Goal: Task Accomplishment & Management: Manage account settings

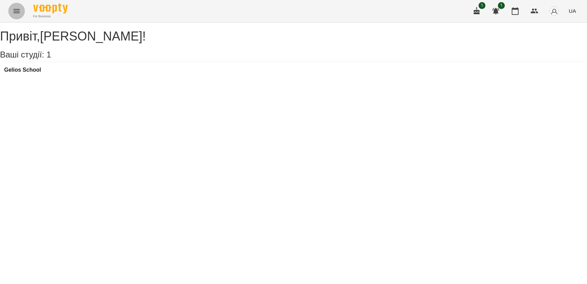
click at [11, 12] on button "Menu" at bounding box center [16, 11] width 17 height 17
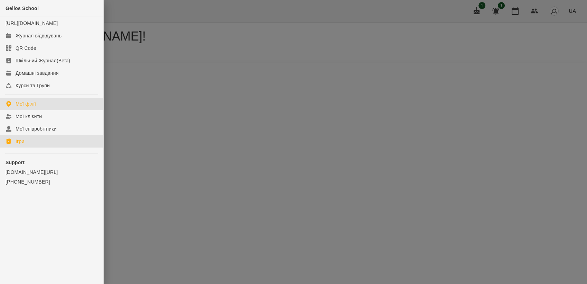
click at [33, 147] on link "Ігри" at bounding box center [51, 141] width 103 height 12
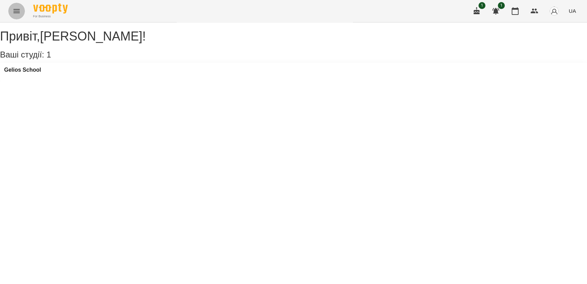
click at [11, 7] on button "Menu" at bounding box center [16, 11] width 17 height 17
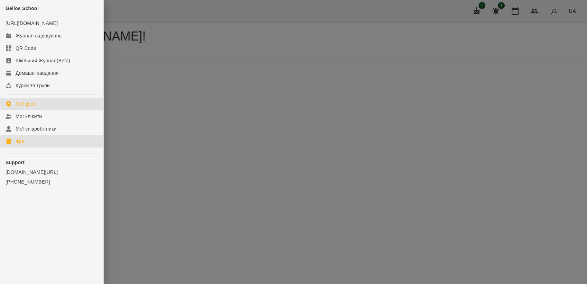
click at [14, 147] on link "Ігри" at bounding box center [51, 141] width 103 height 12
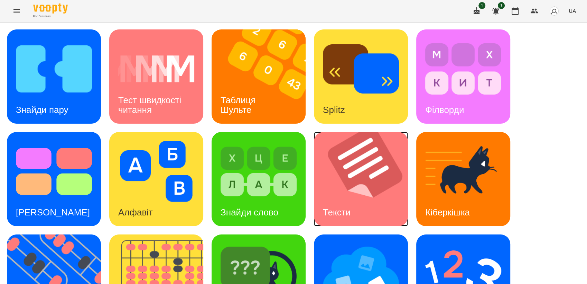
click at [363, 199] on img at bounding box center [365, 179] width 103 height 94
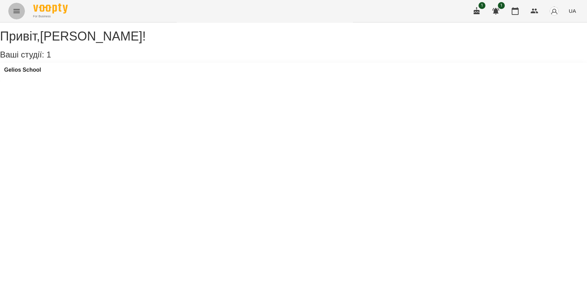
click at [15, 13] on icon "Menu" at bounding box center [16, 11] width 8 height 8
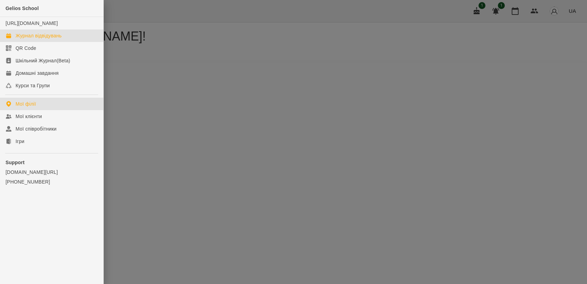
click at [31, 39] on div "Журнал відвідувань" at bounding box center [39, 35] width 46 height 7
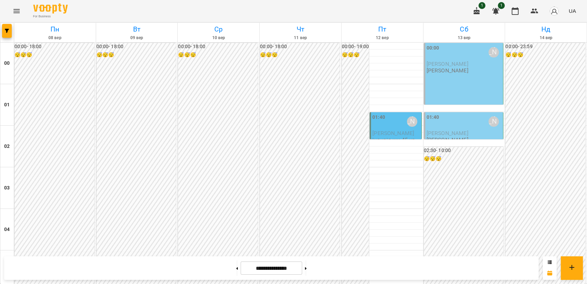
click at [459, 133] on span "Горпинич Вероніка" at bounding box center [448, 133] width 42 height 7
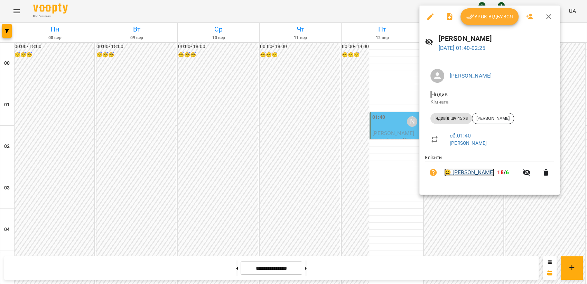
click at [482, 173] on link "😀 Горпинич Вероніка" at bounding box center [470, 172] width 50 height 8
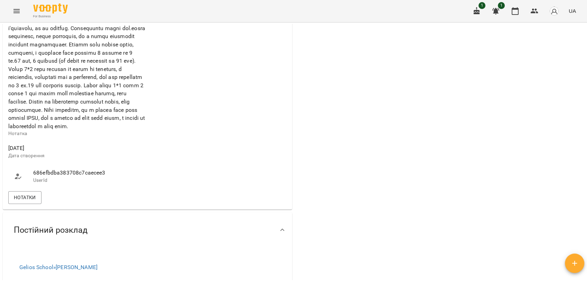
scroll to position [357, 0]
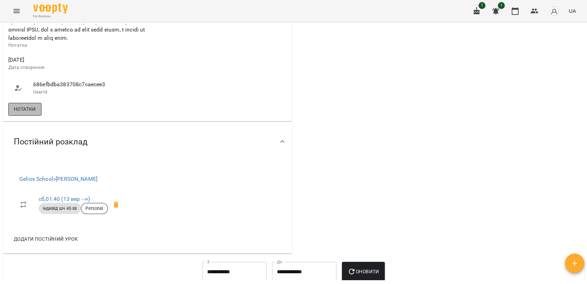
click at [21, 113] on span "Нотатки" at bounding box center [25, 109] width 22 height 8
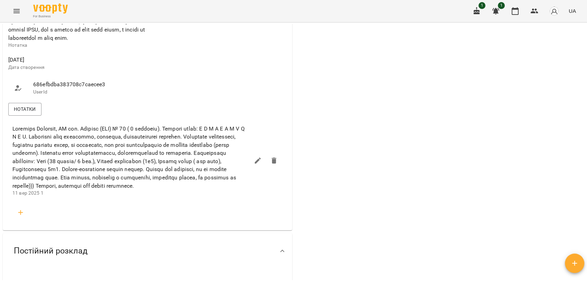
click at [142, 190] on span at bounding box center [130, 157] width 237 height 65
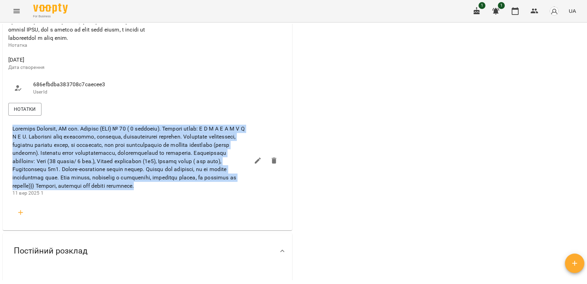
click at [142, 190] on span at bounding box center [130, 157] width 237 height 65
drag, startPoint x: 142, startPoint y: 193, endPoint x: 70, endPoint y: 171, distance: 75.1
click at [70, 171] on span at bounding box center [130, 157] width 237 height 65
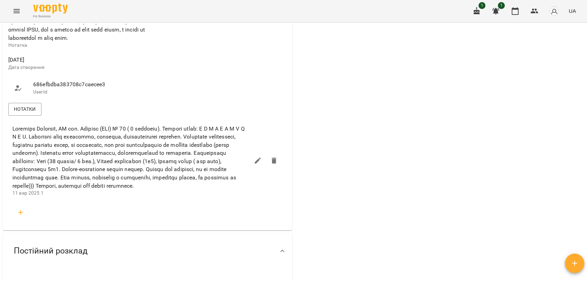
click at [279, 154] on li "11 вер 2025 1" at bounding box center [147, 161] width 281 height 82
click at [131, 190] on span at bounding box center [130, 157] width 237 height 65
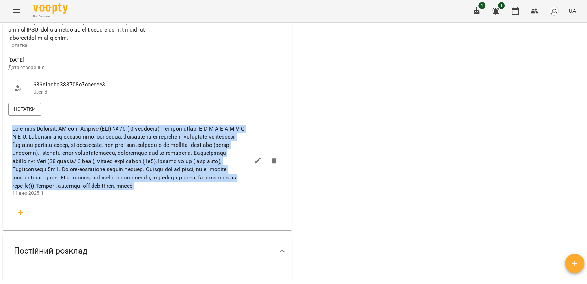
click at [131, 190] on span at bounding box center [130, 157] width 237 height 65
drag, startPoint x: 131, startPoint y: 192, endPoint x: 161, endPoint y: 204, distance: 32.0
click at [161, 190] on span at bounding box center [130, 157] width 237 height 65
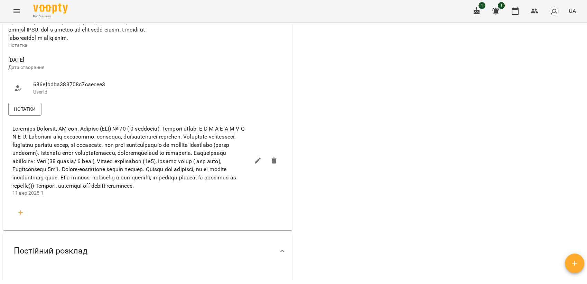
drag, startPoint x: 587, startPoint y: 147, endPoint x: 588, endPoint y: -26, distance: 173.0
click at [587, 0] on html "For Business 1 1 UA Мої клієнти / Горпинич Вероніка Горпинич Вероніка телеграм …" at bounding box center [293, 153] width 587 height 306
click at [26, 5] on div "For Business 1 1 UA" at bounding box center [293, 11] width 587 height 22
